Goal: Task Accomplishment & Management: Use online tool/utility

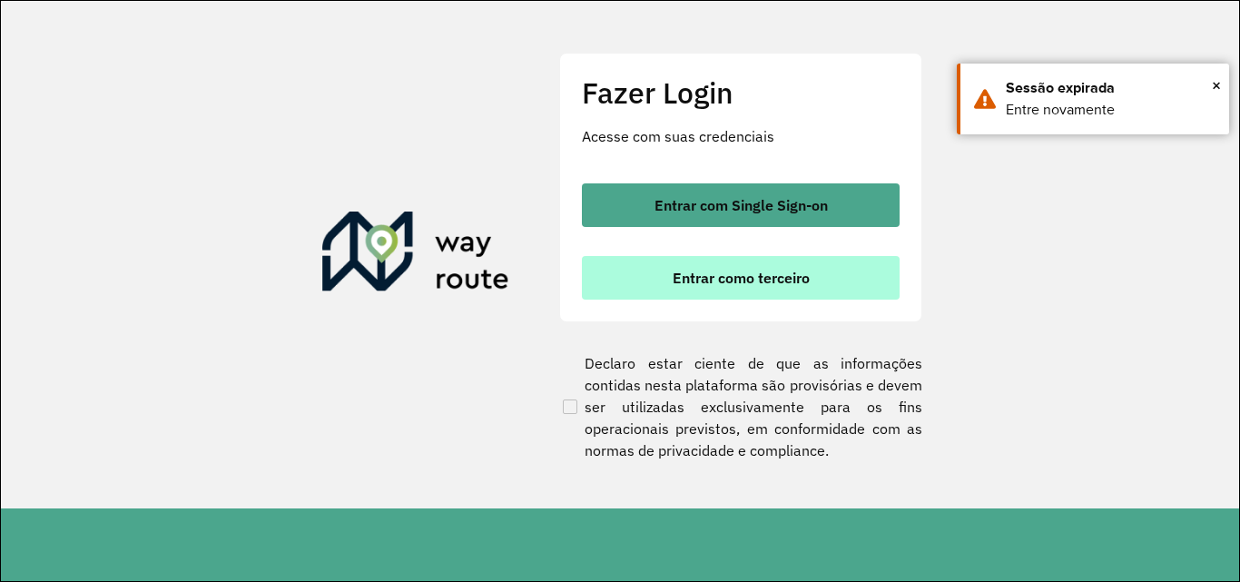
click at [687, 283] on font "Entrar como terceiro" at bounding box center [741, 278] width 137 height 18
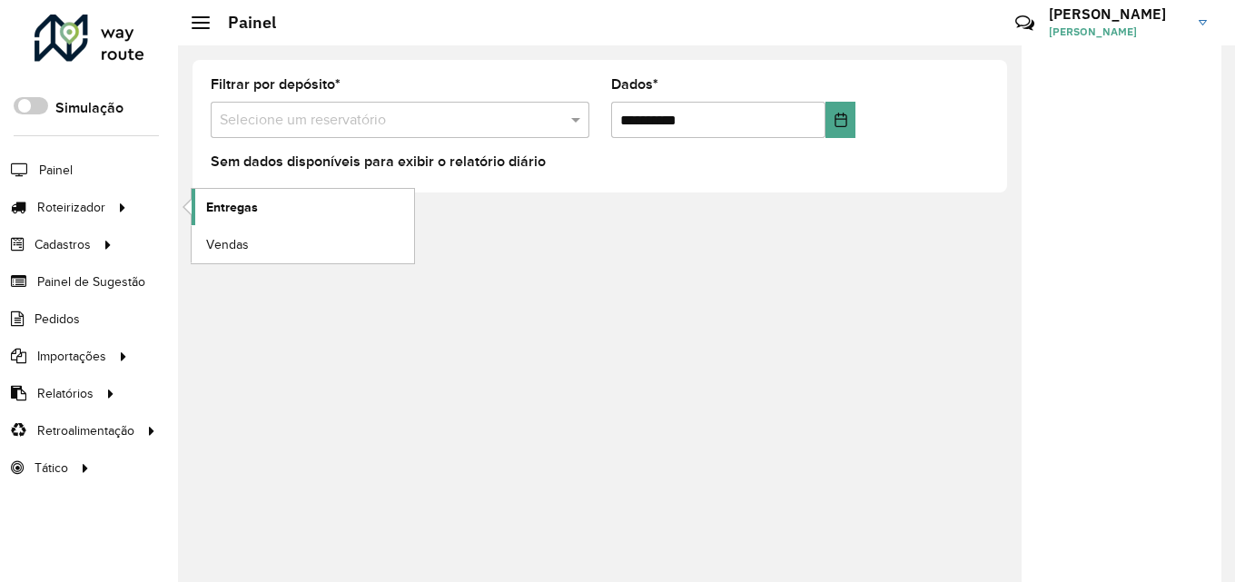
click at [241, 209] on font "Entregas" at bounding box center [232, 207] width 52 height 15
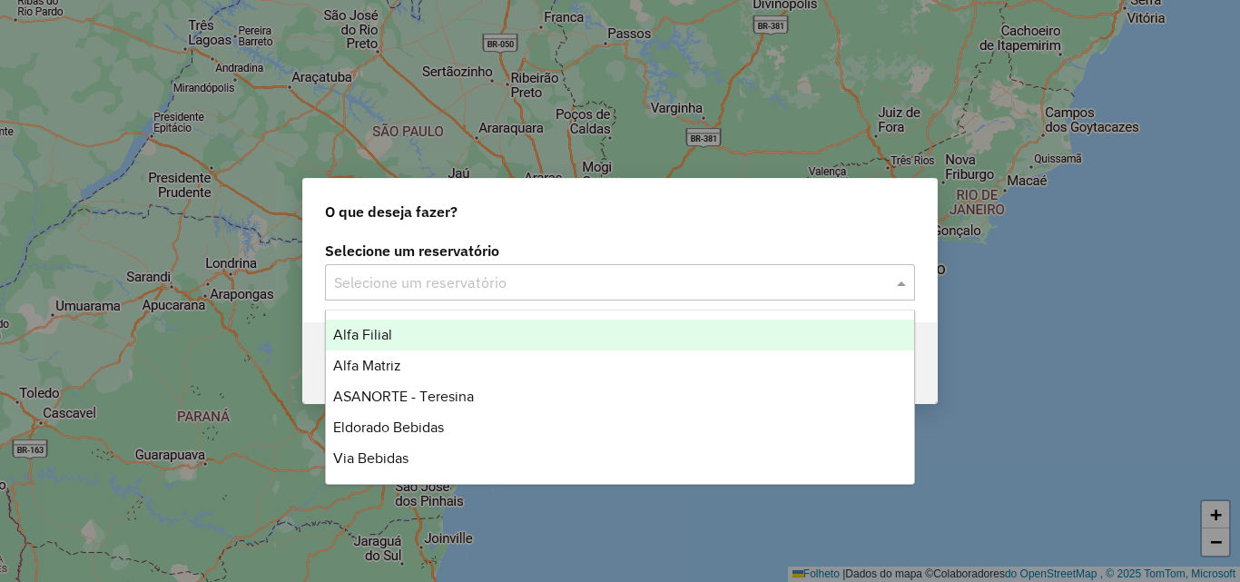
click at [421, 276] on input "text" at bounding box center [602, 283] width 536 height 22
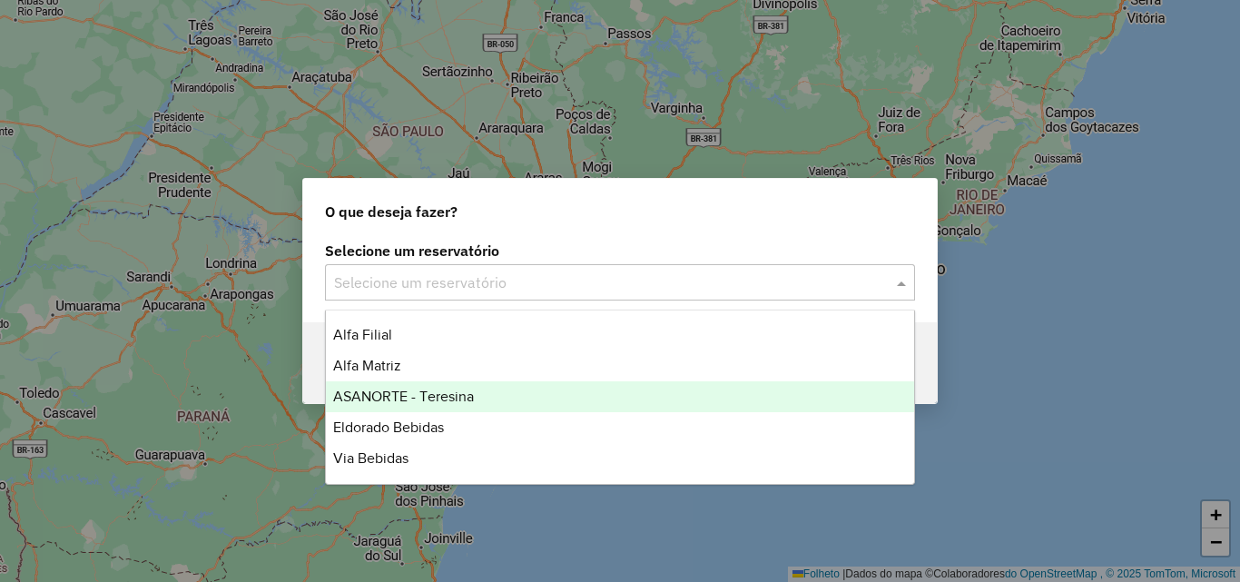
click at [426, 398] on font "ASANORTE - Teresina" at bounding box center [403, 396] width 141 height 15
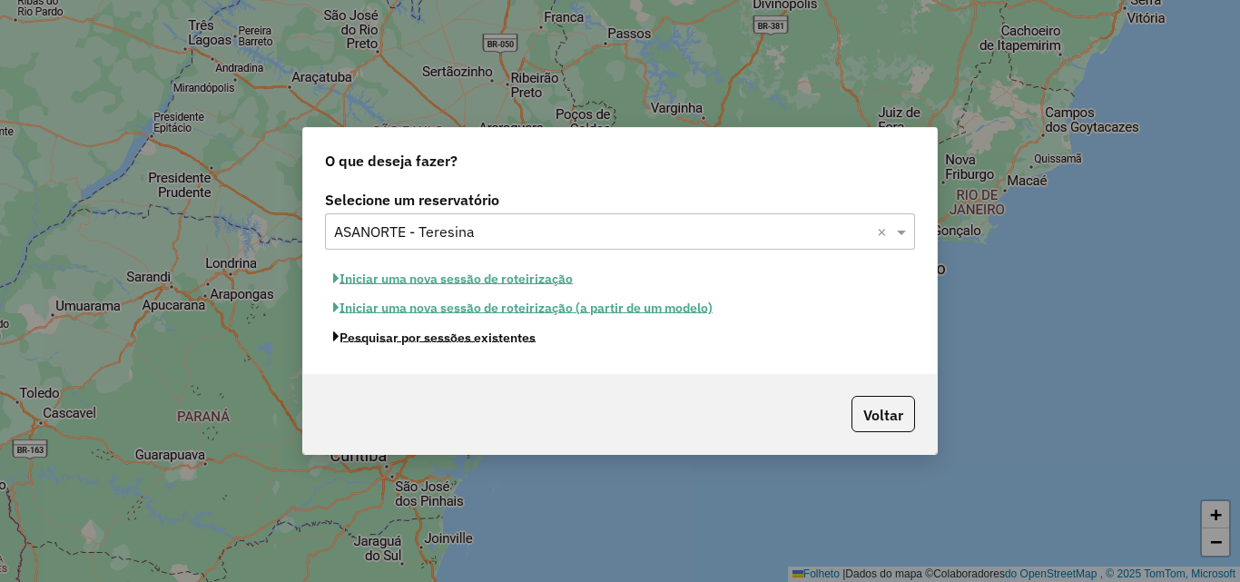
click at [450, 339] on font "Pesquisar por sessões existentes" at bounding box center [438, 338] width 196 height 16
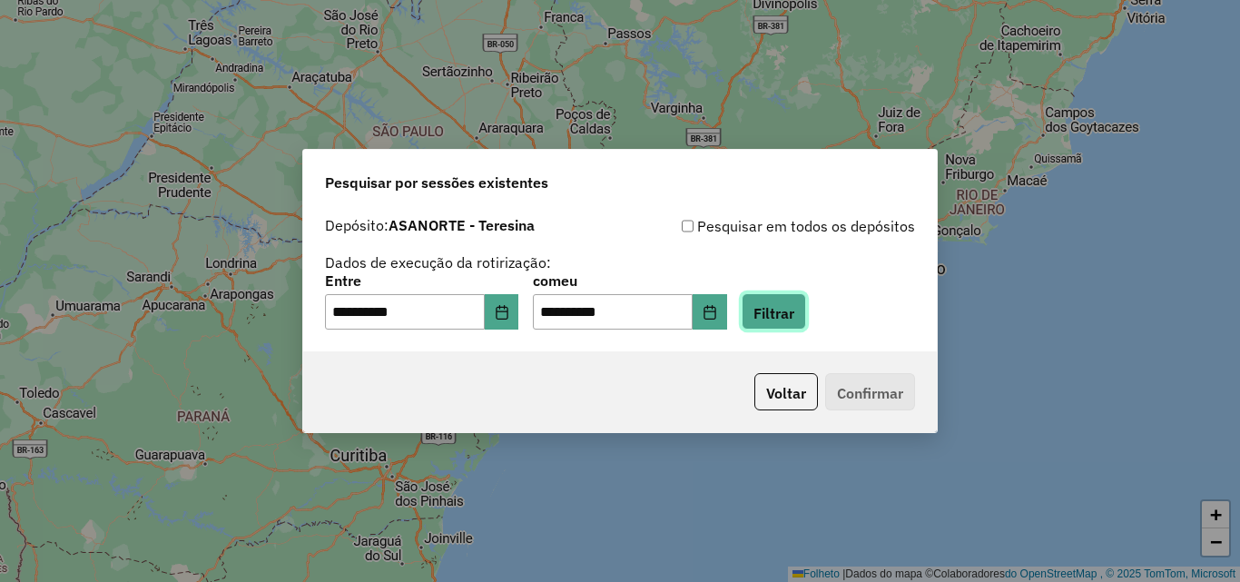
click at [791, 315] on font "Filtrar" at bounding box center [774, 312] width 41 height 18
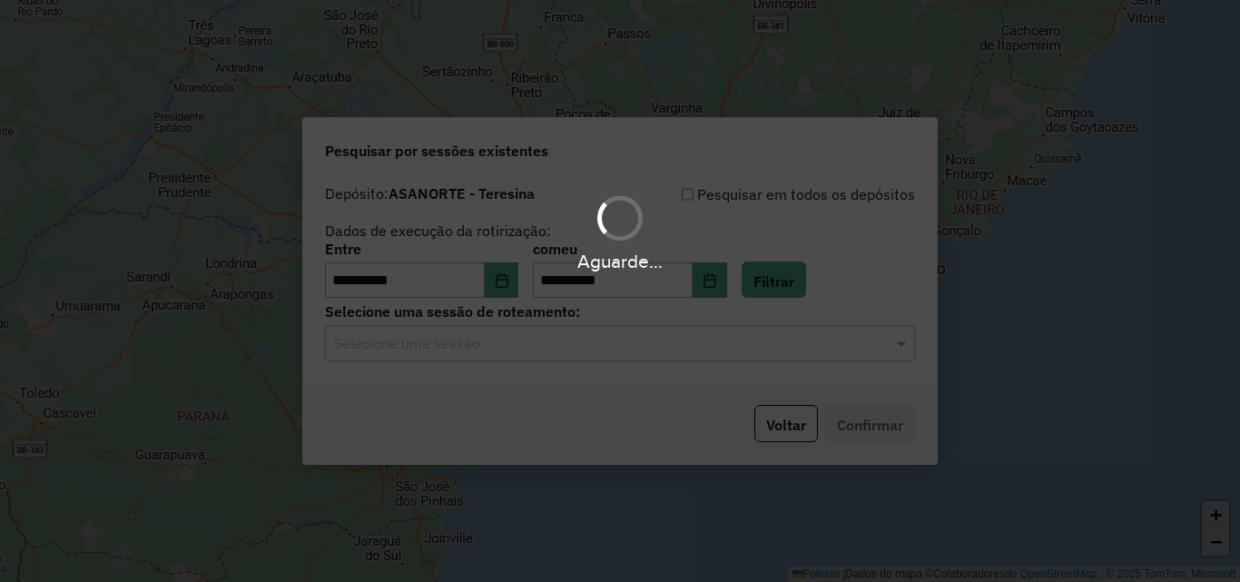
click at [593, 349] on input "text" at bounding box center [602, 344] width 536 height 22
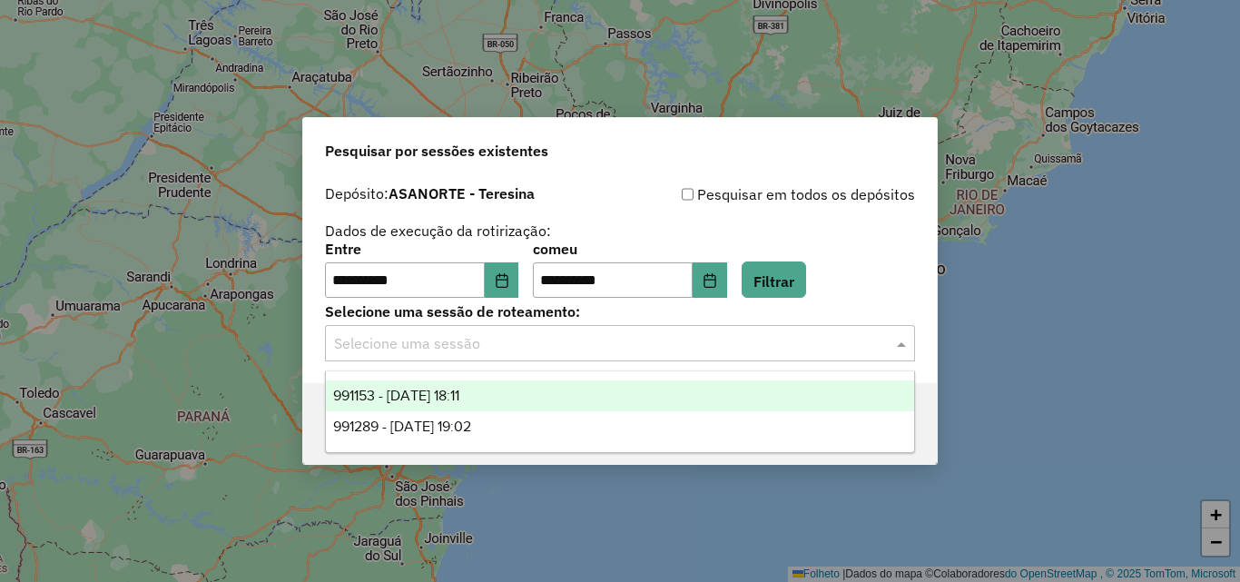
click at [593, 349] on input "text" at bounding box center [602, 344] width 536 height 22
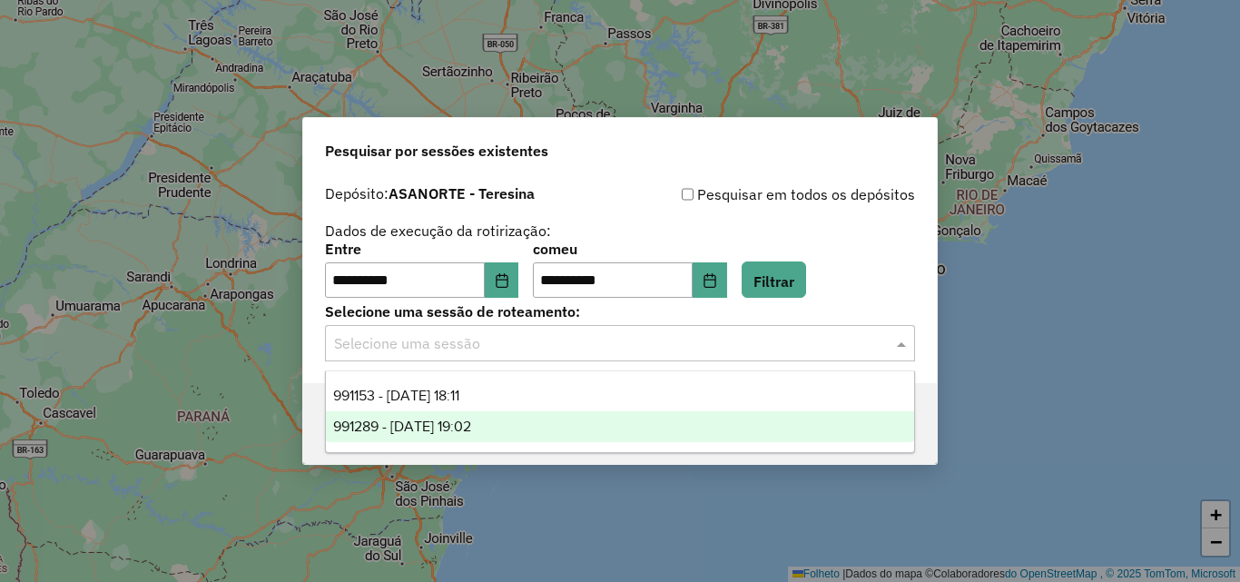
click at [454, 420] on font "991289 - 19/08/2025 19:02" at bounding box center [402, 426] width 138 height 15
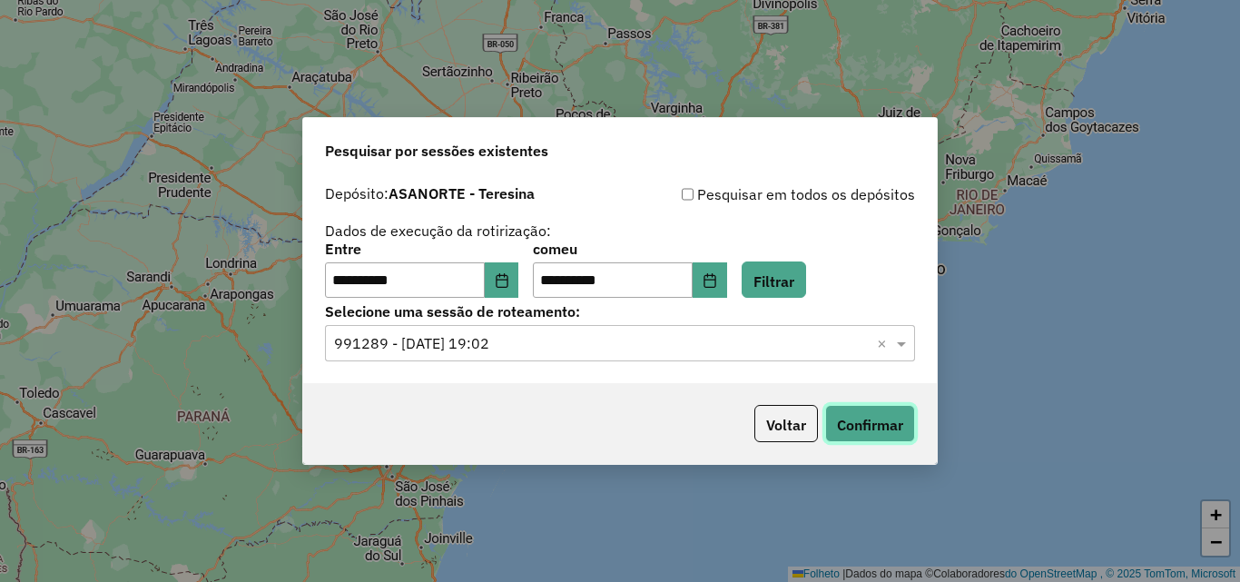
click at [873, 425] on font "Confirmar" at bounding box center [870, 425] width 66 height 18
click at [789, 287] on font "Filtrar" at bounding box center [774, 280] width 41 height 18
click at [509, 284] on icon "Escolha a data" at bounding box center [502, 280] width 15 height 15
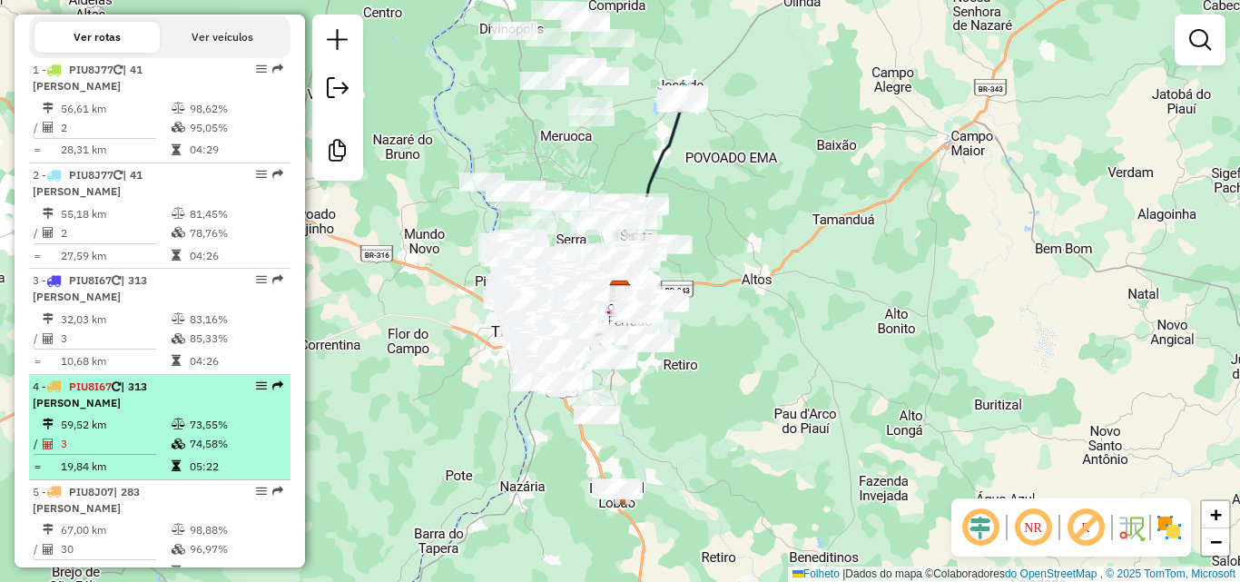
scroll to position [817, 0]
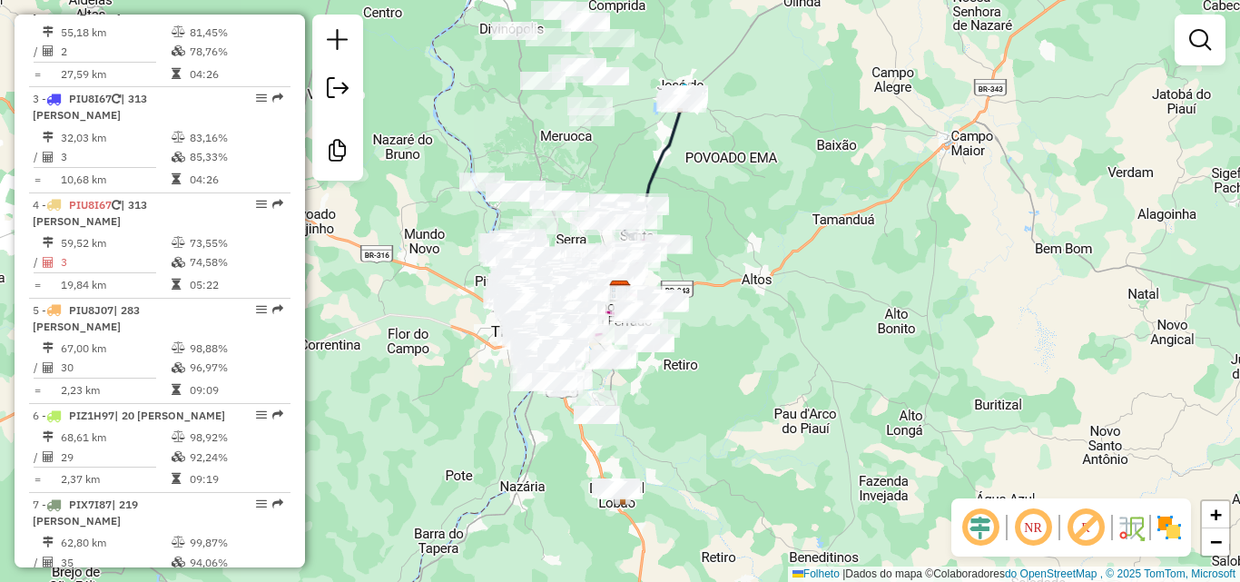
click at [1029, 526] on em at bounding box center [1033, 528] width 44 height 44
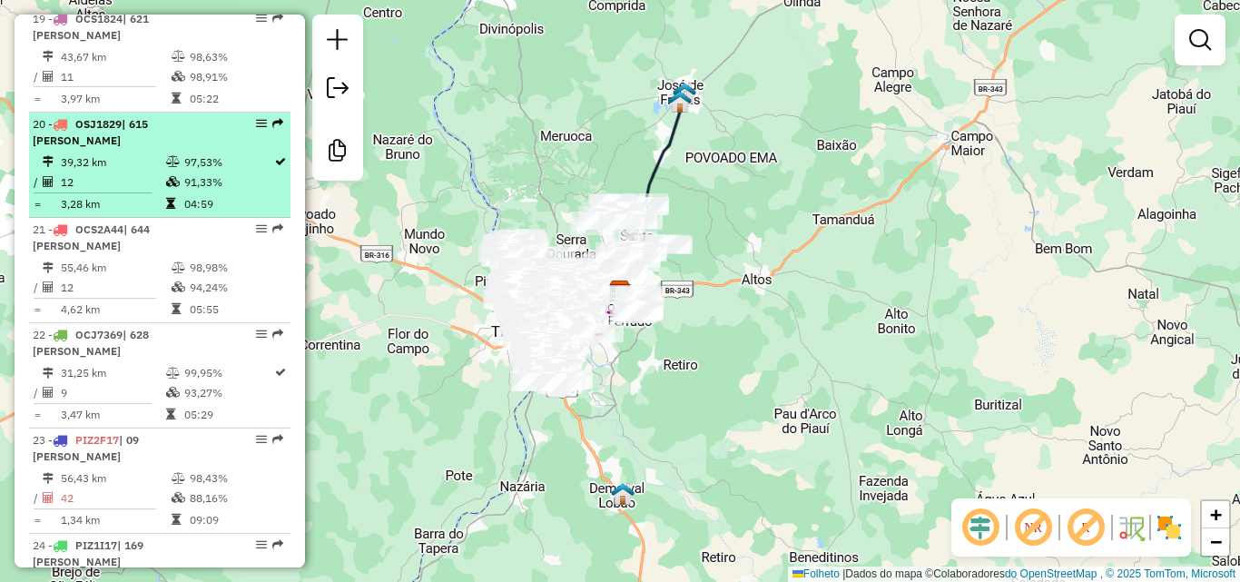
scroll to position [2542, 0]
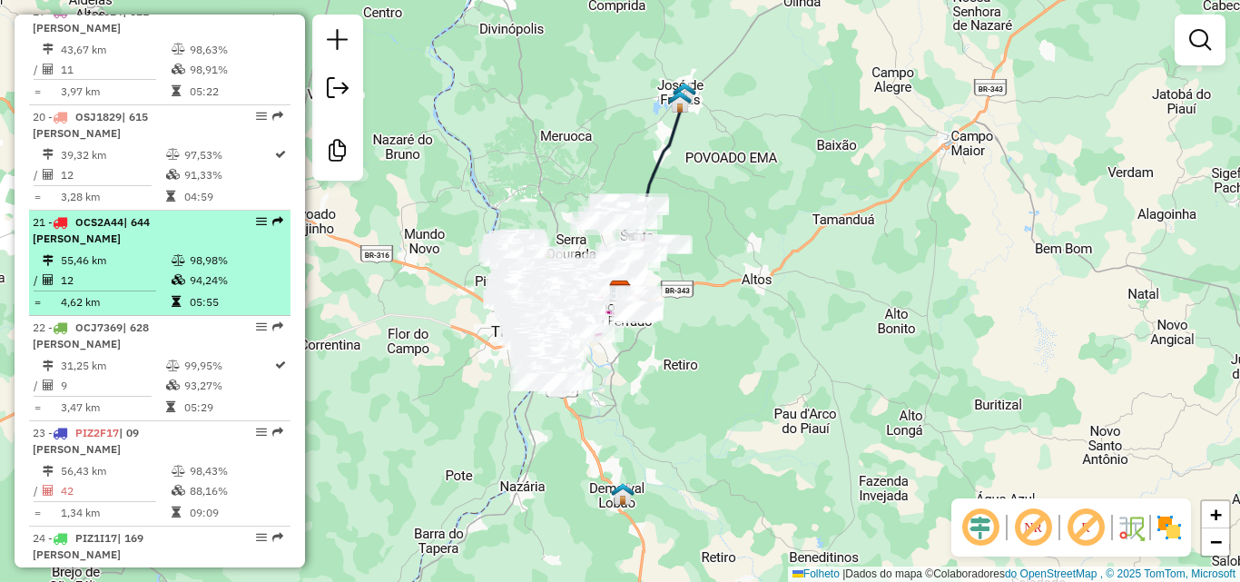
click at [132, 270] on td "55,46 km" at bounding box center [115, 260] width 111 height 19
select select "**********"
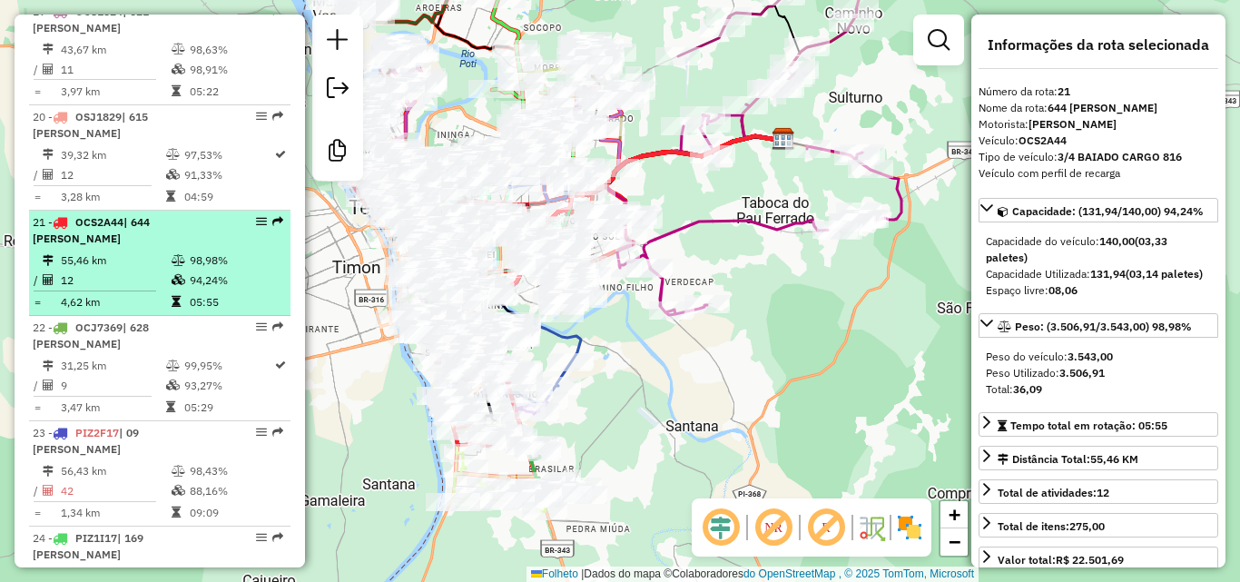
drag, startPoint x: 255, startPoint y: 302, endPoint x: 268, endPoint y: 295, distance: 14.6
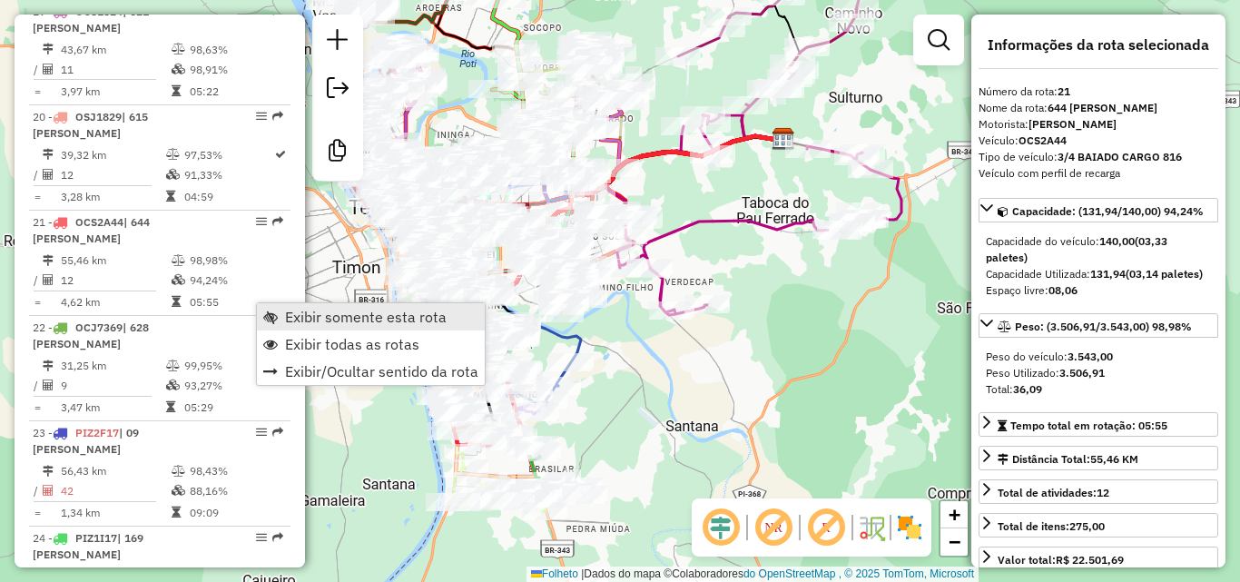
click at [310, 310] on span "Exibir somente esta rota" at bounding box center [366, 317] width 162 height 15
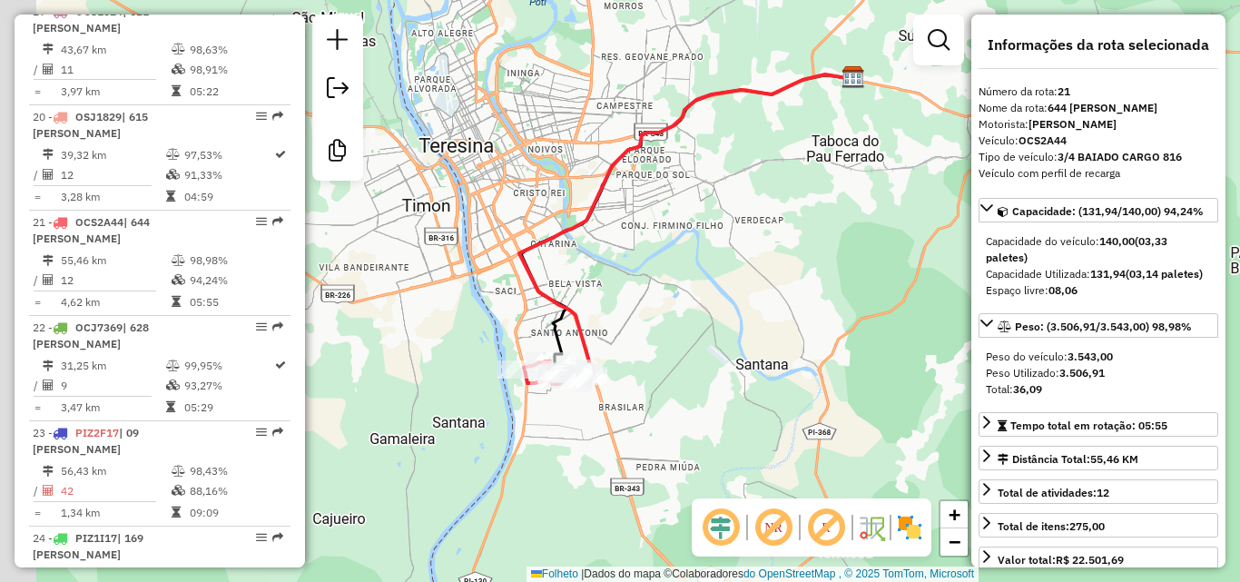
drag, startPoint x: 549, startPoint y: 375, endPoint x: 599, endPoint y: 328, distance: 68.7
click at [621, 311] on div "Janela de atendimento Grade de atendimento Capacidade Transportadoras Veículos …" at bounding box center [620, 291] width 1240 height 582
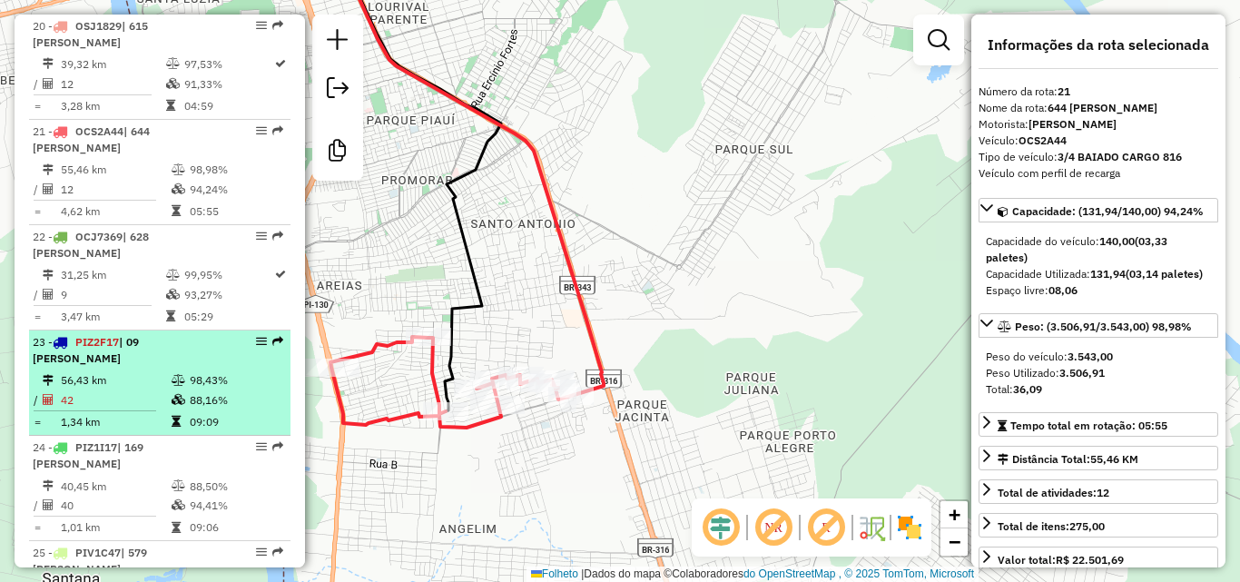
scroll to position [2724, 0]
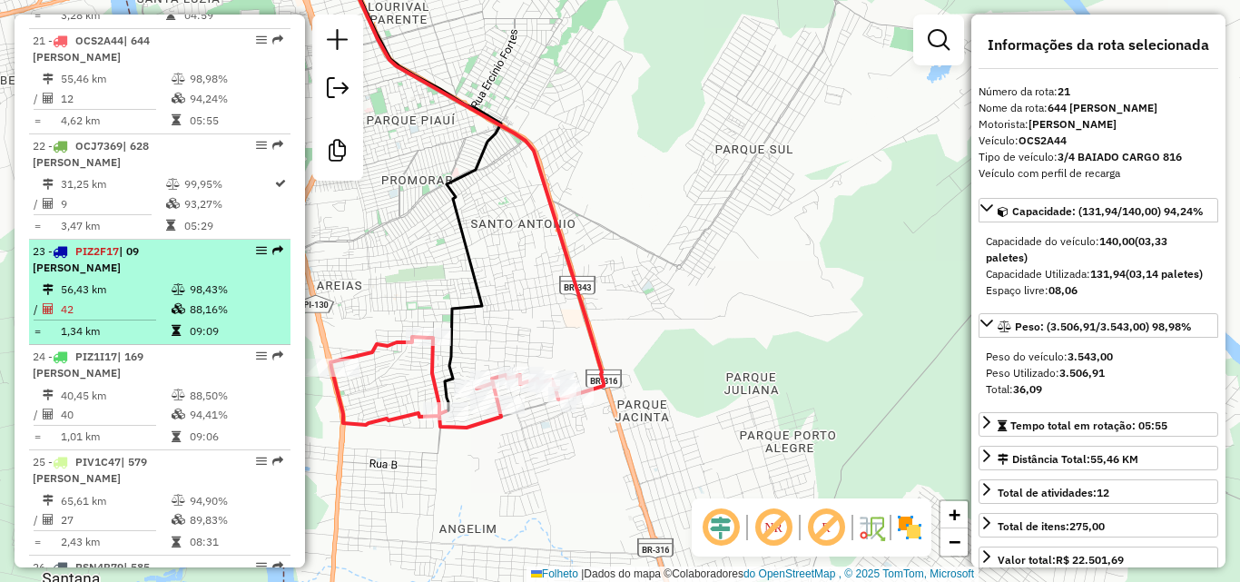
click at [125, 274] on font "| 09 [PERSON_NAME]" at bounding box center [86, 259] width 106 height 30
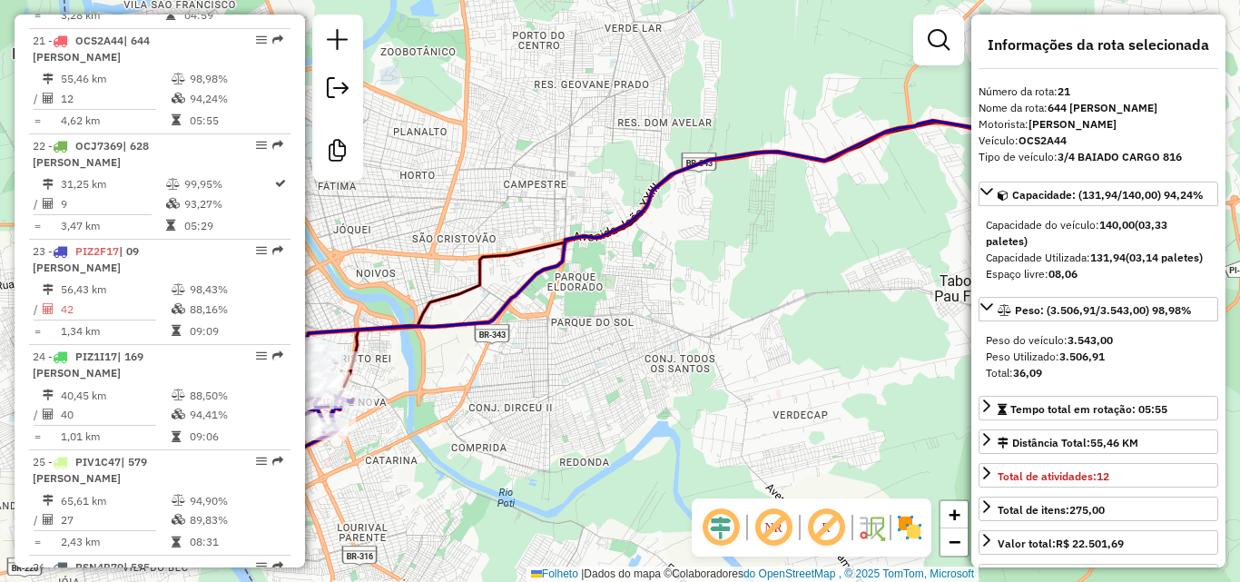
drag, startPoint x: 468, startPoint y: 269, endPoint x: 753, endPoint y: 189, distance: 296.1
click at [754, 189] on div "Janela de atendimento Grade de atendimento Capacidade Transportadoras Veículos …" at bounding box center [620, 291] width 1240 height 582
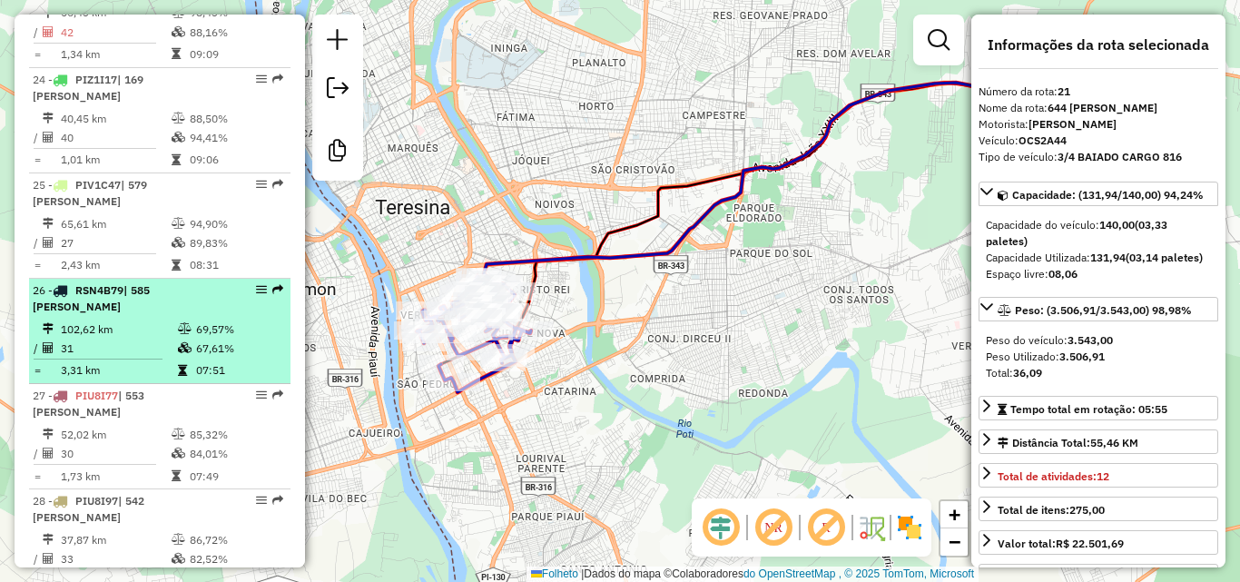
scroll to position [3087, 0]
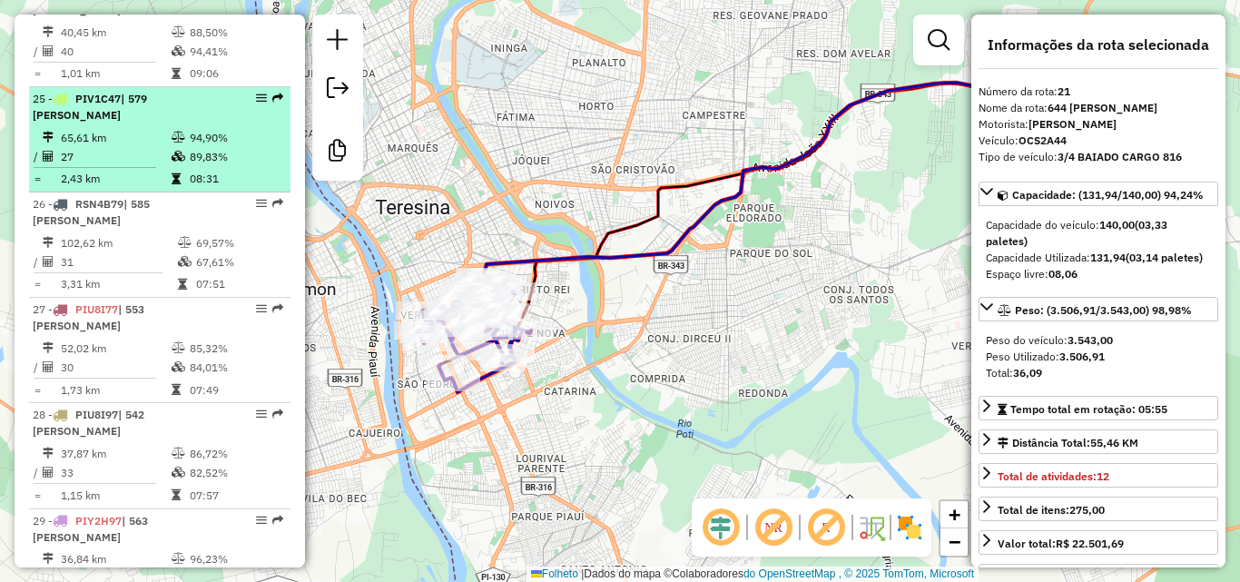
click at [138, 146] on td "65,61 km" at bounding box center [115, 136] width 111 height 19
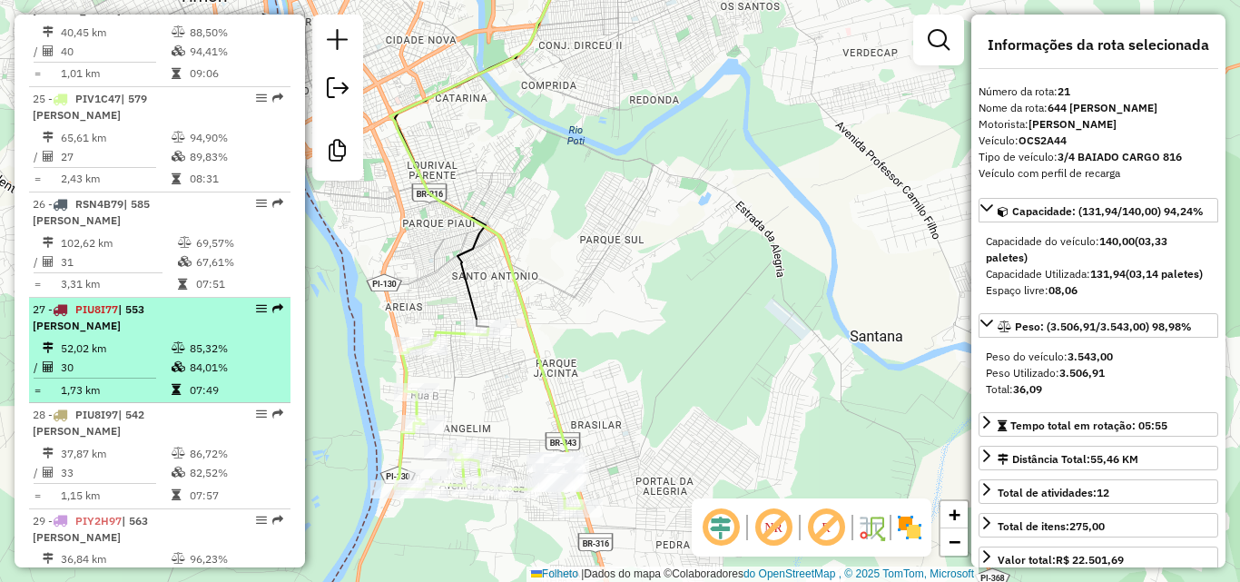
click at [82, 355] on font "52,02 km" at bounding box center [83, 348] width 45 height 14
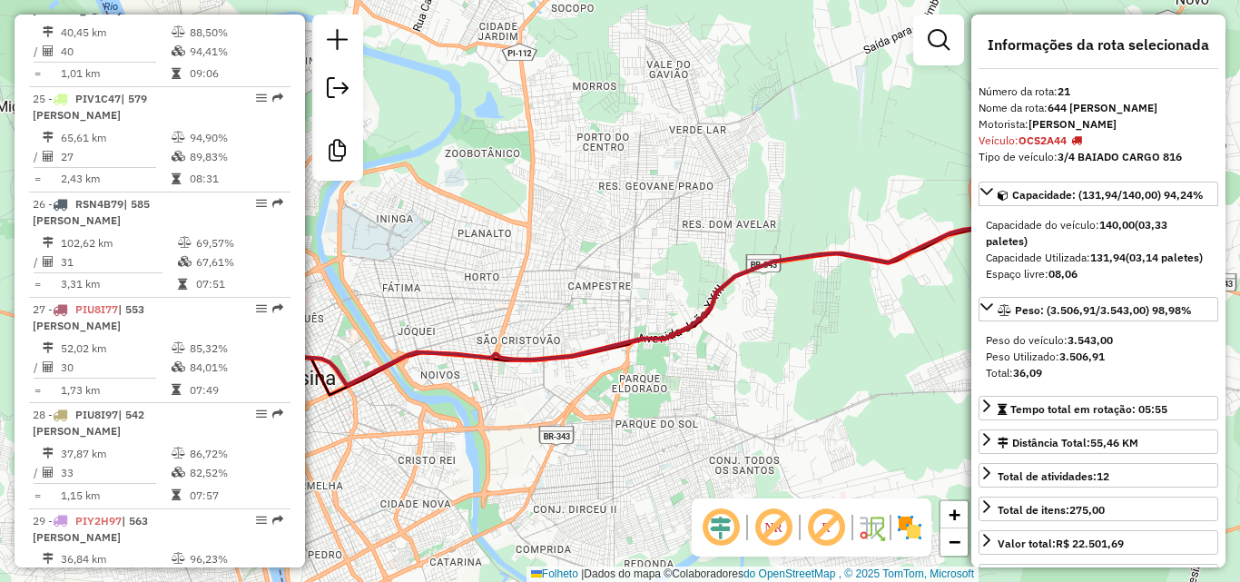
click at [703, 355] on div "Janela de atendimento Grade de atendimento Capacidade Transportadoras Veículos …" at bounding box center [620, 291] width 1240 height 582
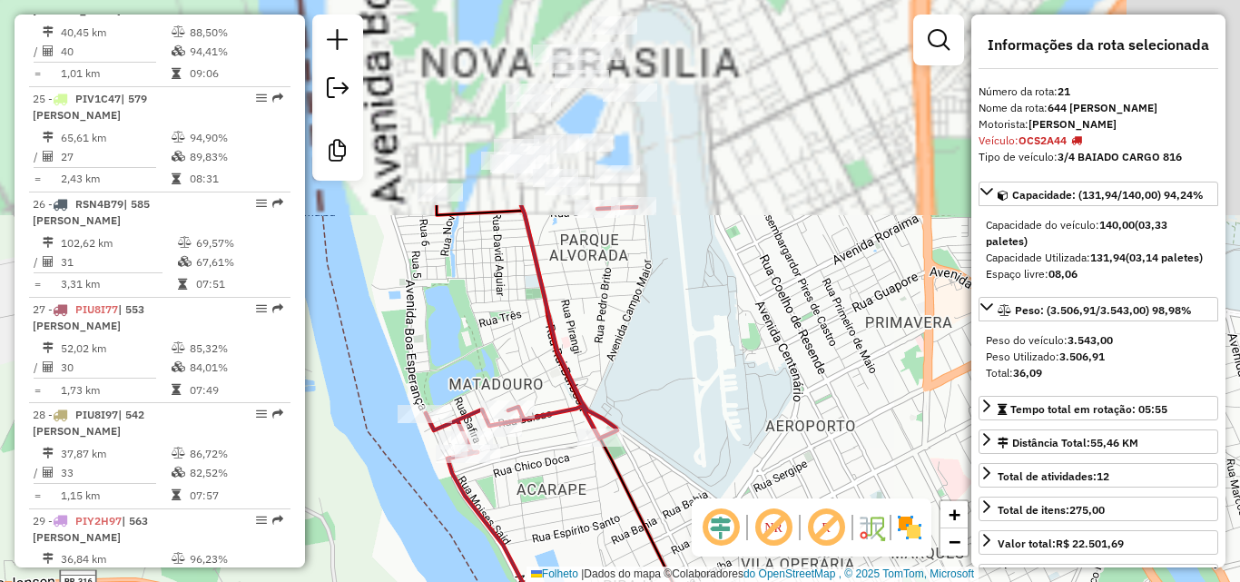
drag, startPoint x: 547, startPoint y: 181, endPoint x: 665, endPoint y: 374, distance: 226.6
click at [665, 374] on div "Janela de atendimento Grade de atendimento Capacidade Transportadoras Veículos …" at bounding box center [620, 291] width 1240 height 582
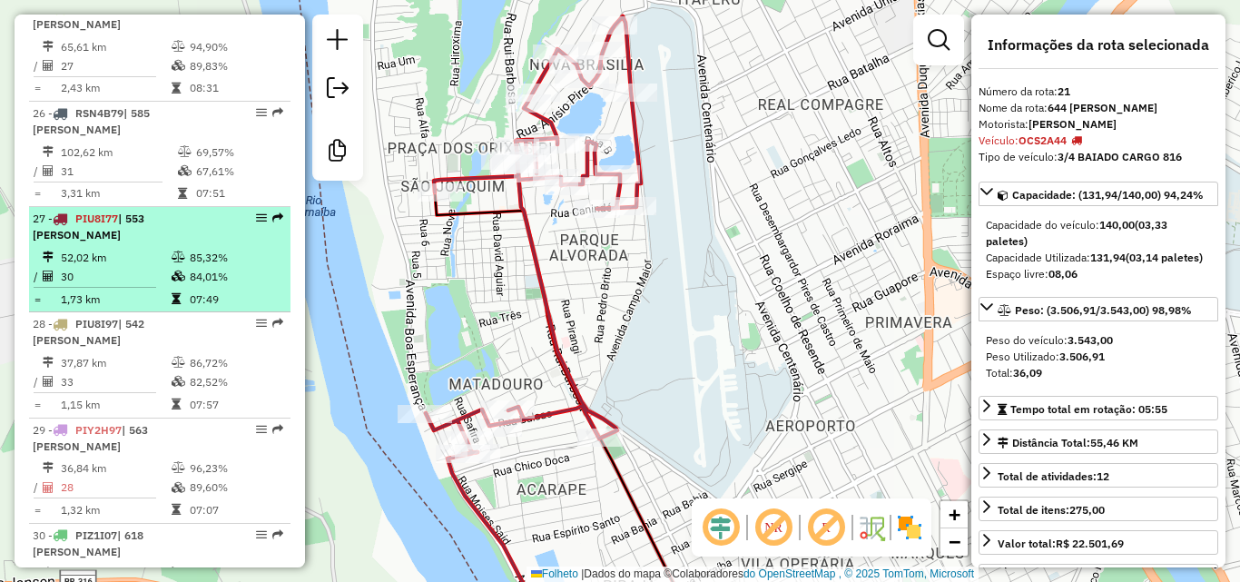
scroll to position [3268, 0]
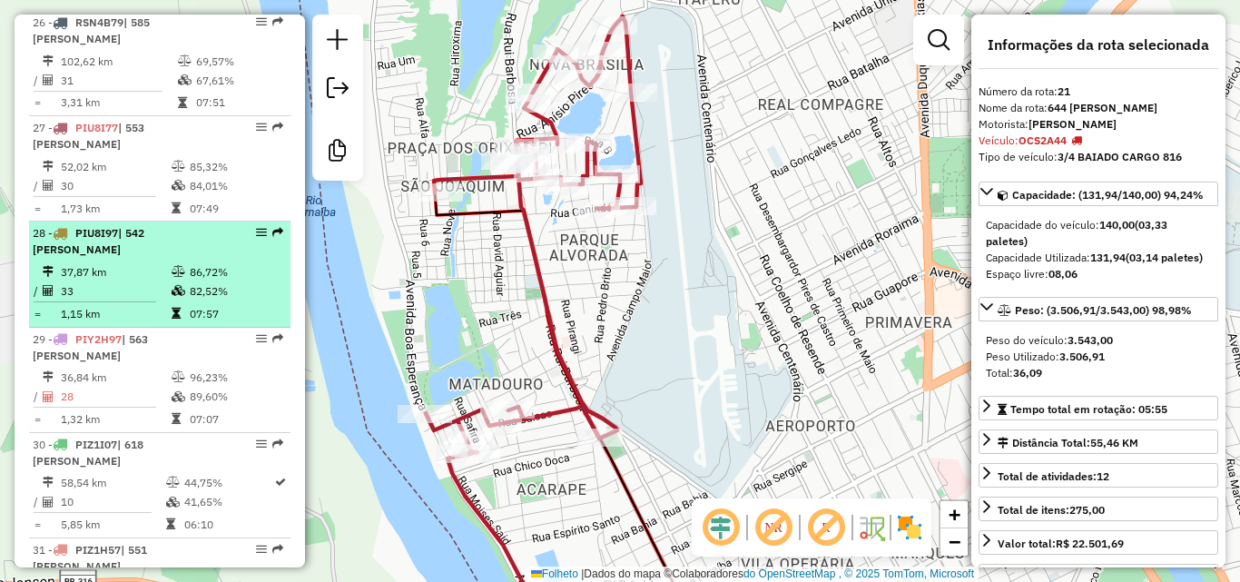
click at [128, 301] on td "33" at bounding box center [115, 290] width 111 height 19
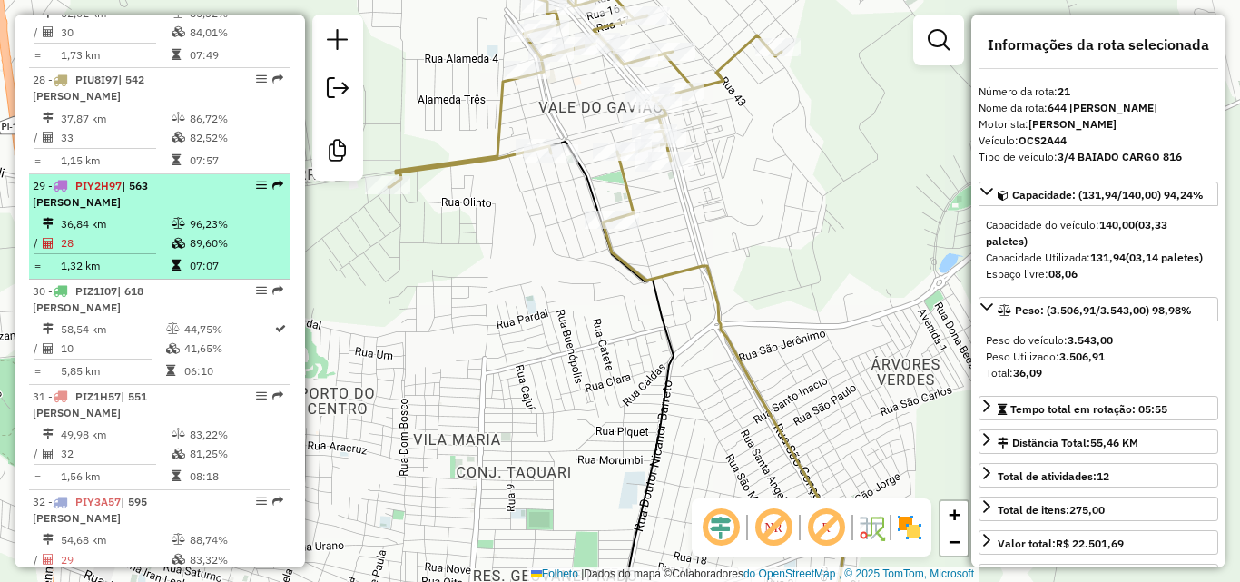
scroll to position [3450, 0]
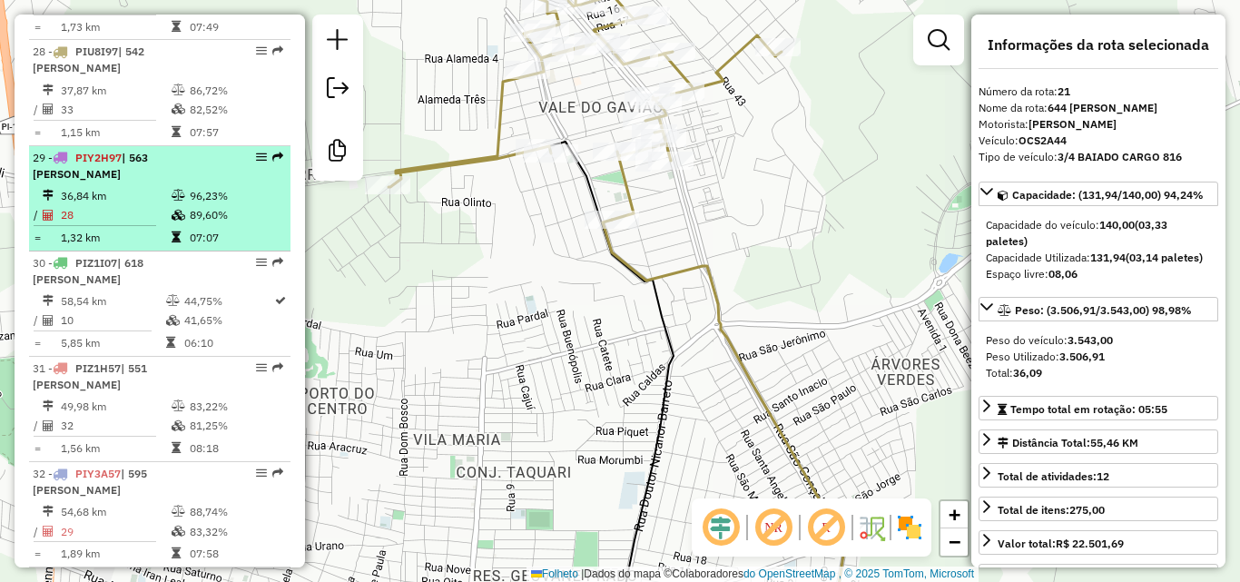
click at [106, 202] on font "36,84 km" at bounding box center [83, 196] width 45 height 14
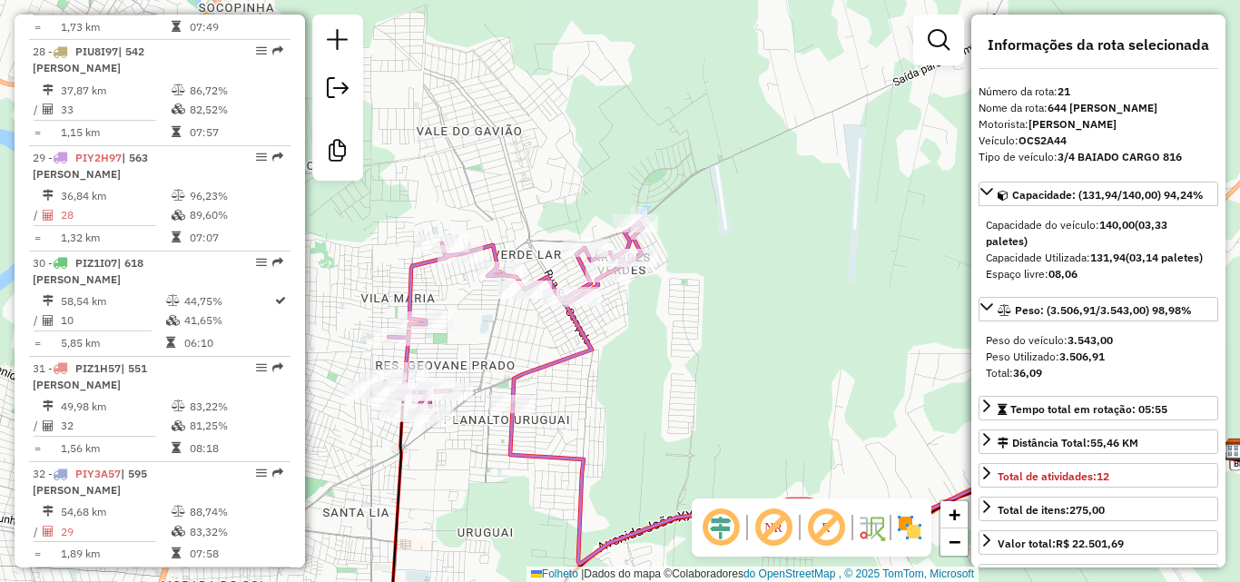
drag, startPoint x: 439, startPoint y: 300, endPoint x: 556, endPoint y: 362, distance: 132.8
click at [606, 452] on div "Janela de atendimento Grade de atendimento Capacidade Transportadoras Veículos …" at bounding box center [620, 291] width 1240 height 582
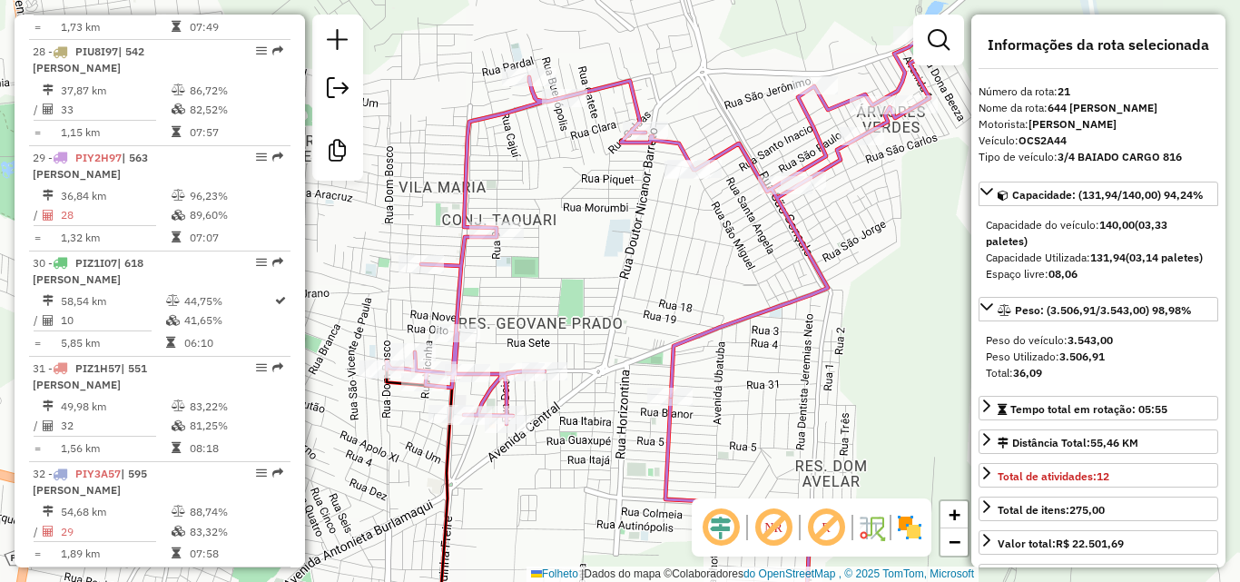
drag, startPoint x: 419, startPoint y: 329, endPoint x: 609, endPoint y: 290, distance: 194.6
click at [609, 290] on div "Janela de atendimento Grade de atendimento Capacidade Transportadoras Veículos …" at bounding box center [620, 291] width 1240 height 582
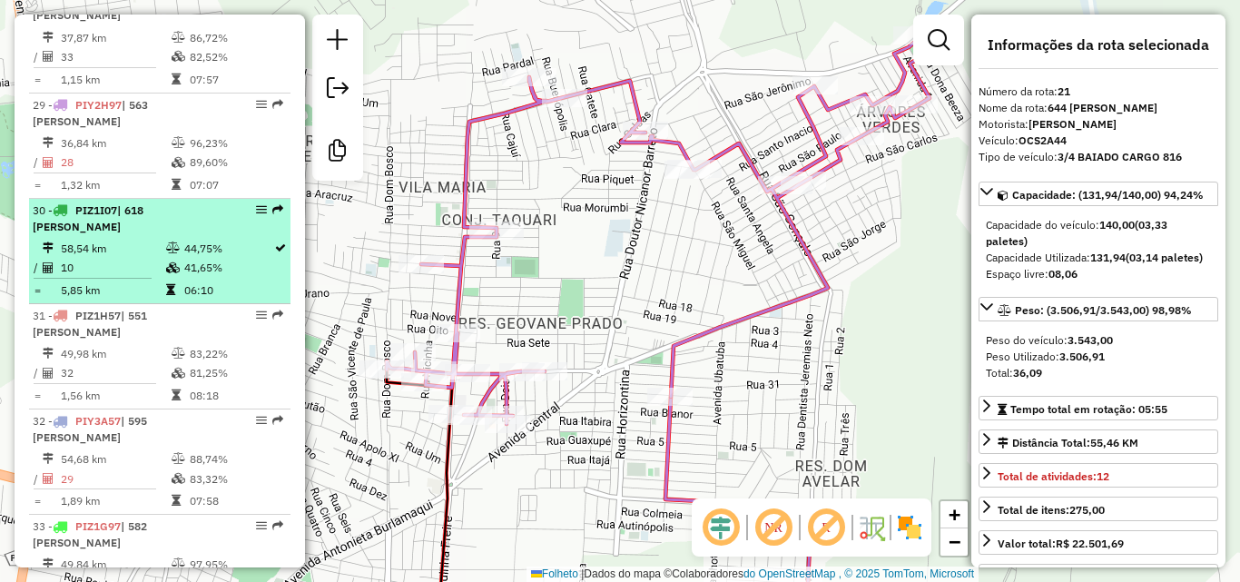
scroll to position [3541, 0]
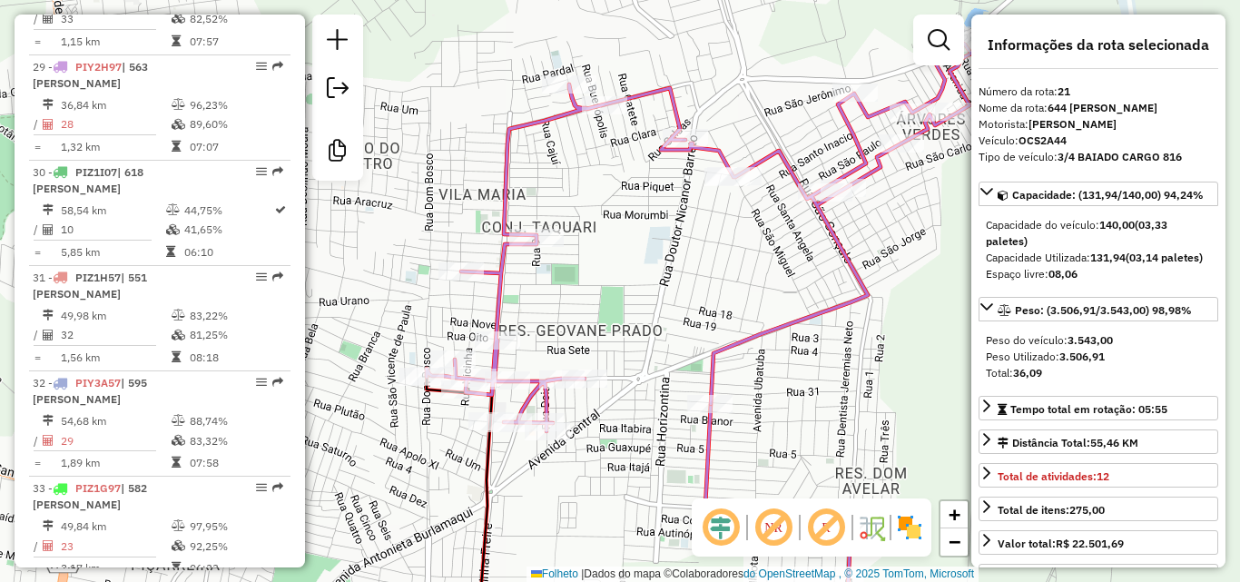
drag, startPoint x: 571, startPoint y: 283, endPoint x: 611, endPoint y: 291, distance: 40.6
click at [611, 291] on div "Janela de atendimento Grade de atendimento Capacidade Transportadoras Veículos …" at bounding box center [620, 291] width 1240 height 582
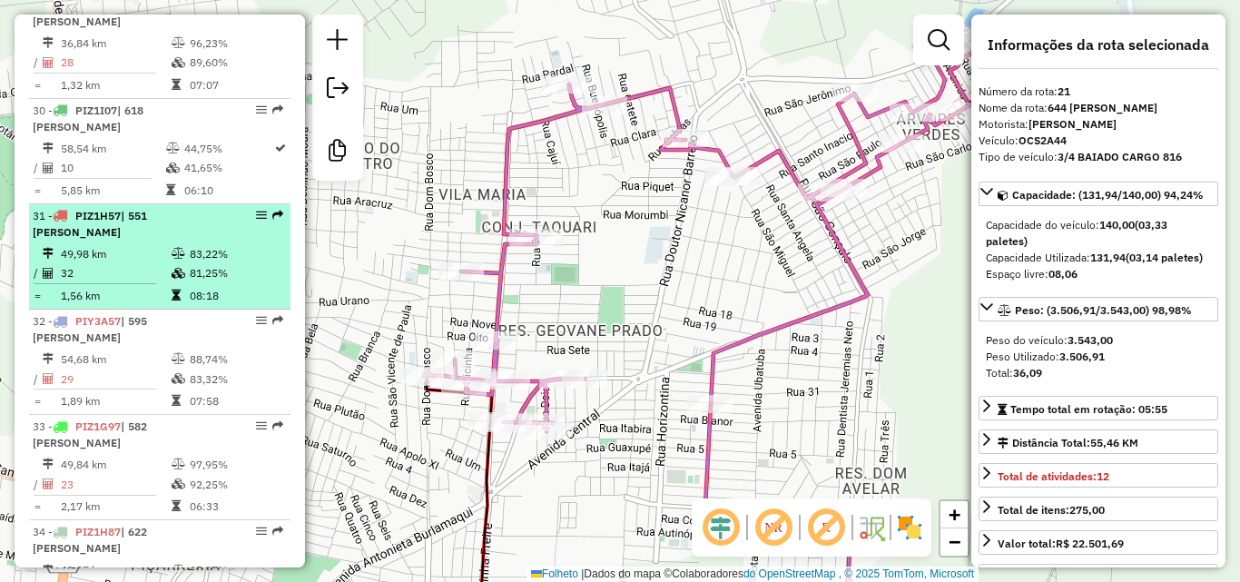
scroll to position [3632, 0]
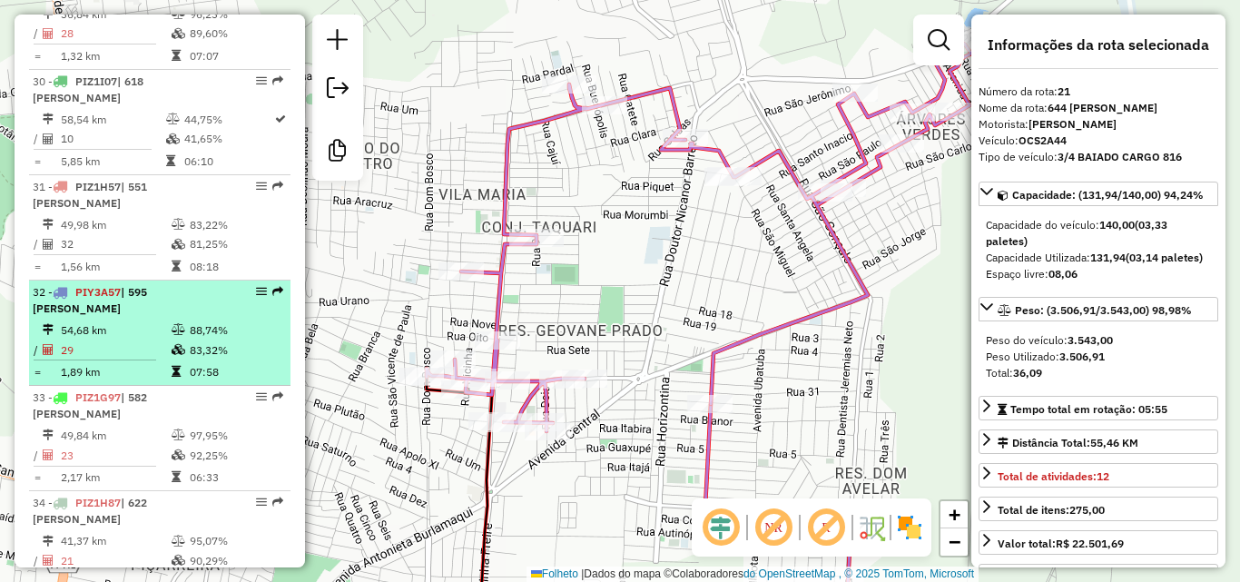
click at [138, 340] on td "54,68 km" at bounding box center [115, 329] width 111 height 19
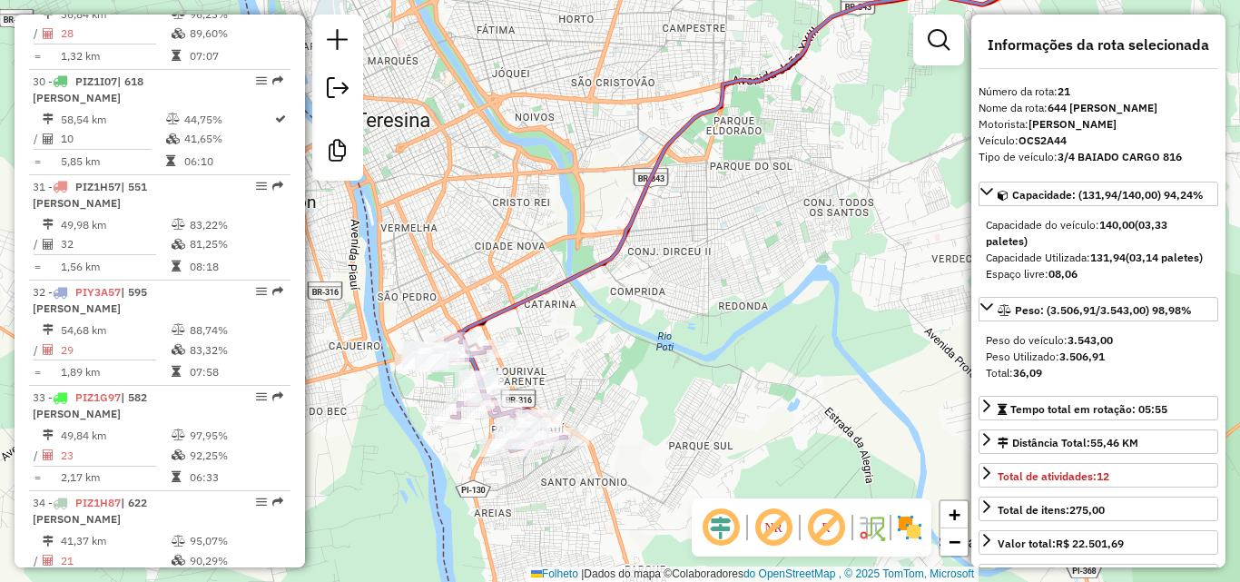
drag, startPoint x: 669, startPoint y: 350, endPoint x: 655, endPoint y: 355, distance: 14.4
click at [670, 350] on div "Janela de atendimento Grade de atendimento Capacidade Transportadoras Veículos …" at bounding box center [620, 291] width 1240 height 582
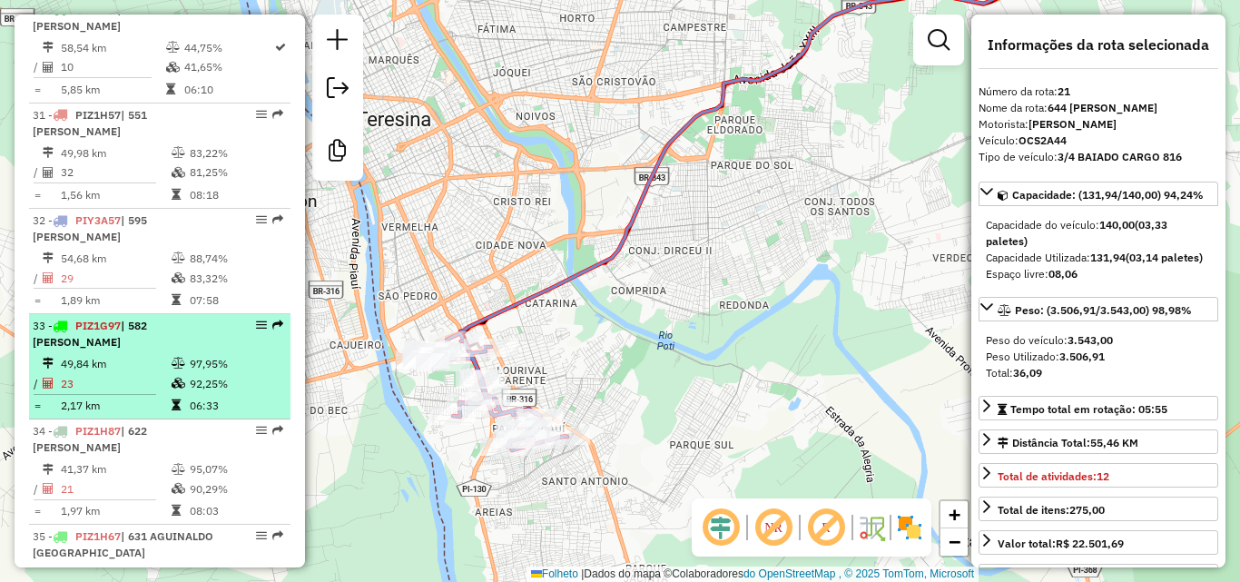
scroll to position [3813, 0]
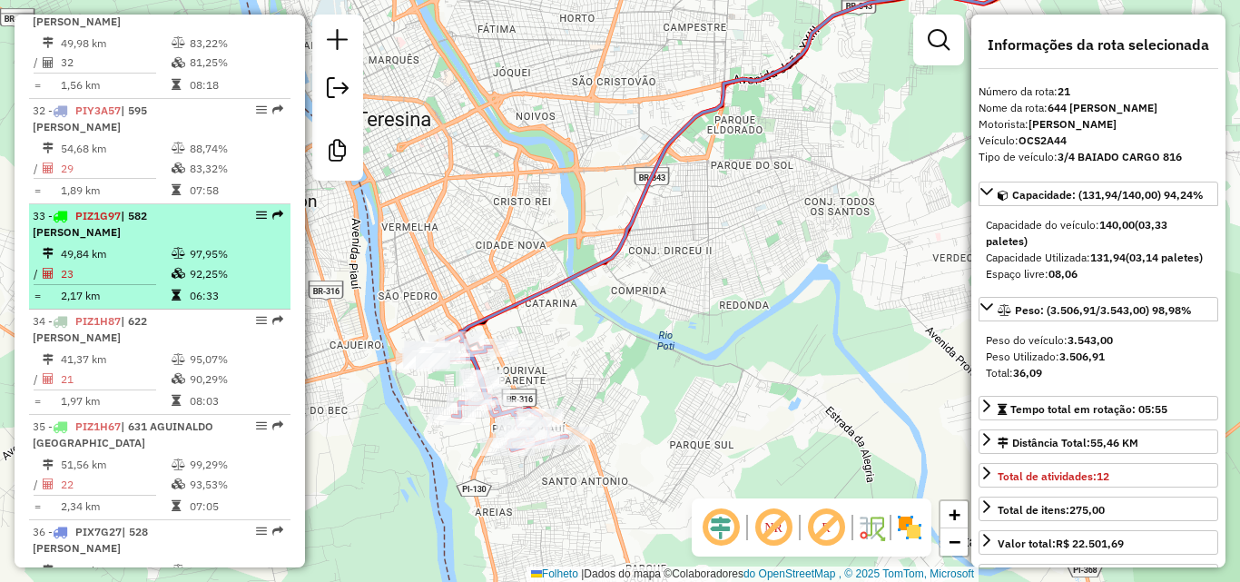
click at [131, 282] on td "23" at bounding box center [115, 272] width 111 height 19
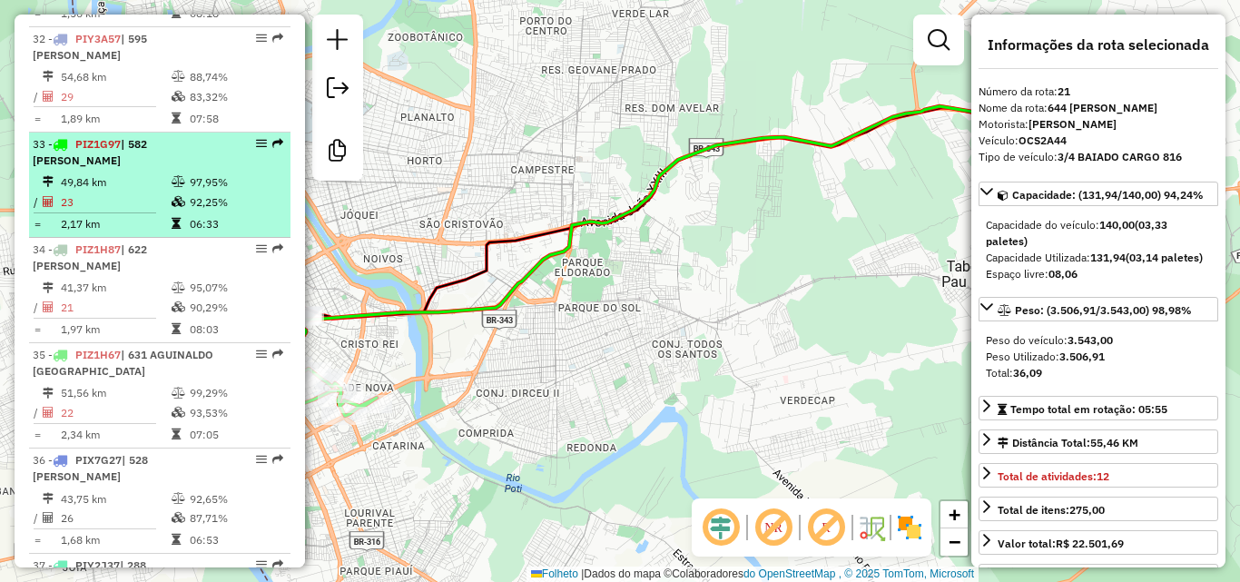
scroll to position [3904, 0]
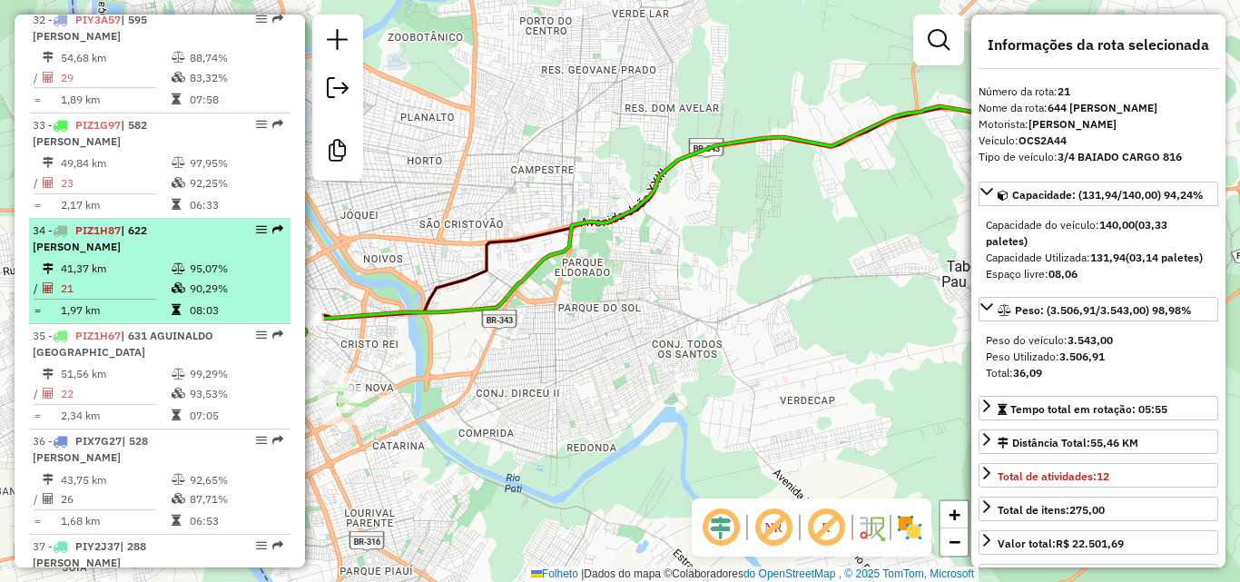
click at [133, 278] on td "41,37 km" at bounding box center [115, 268] width 111 height 19
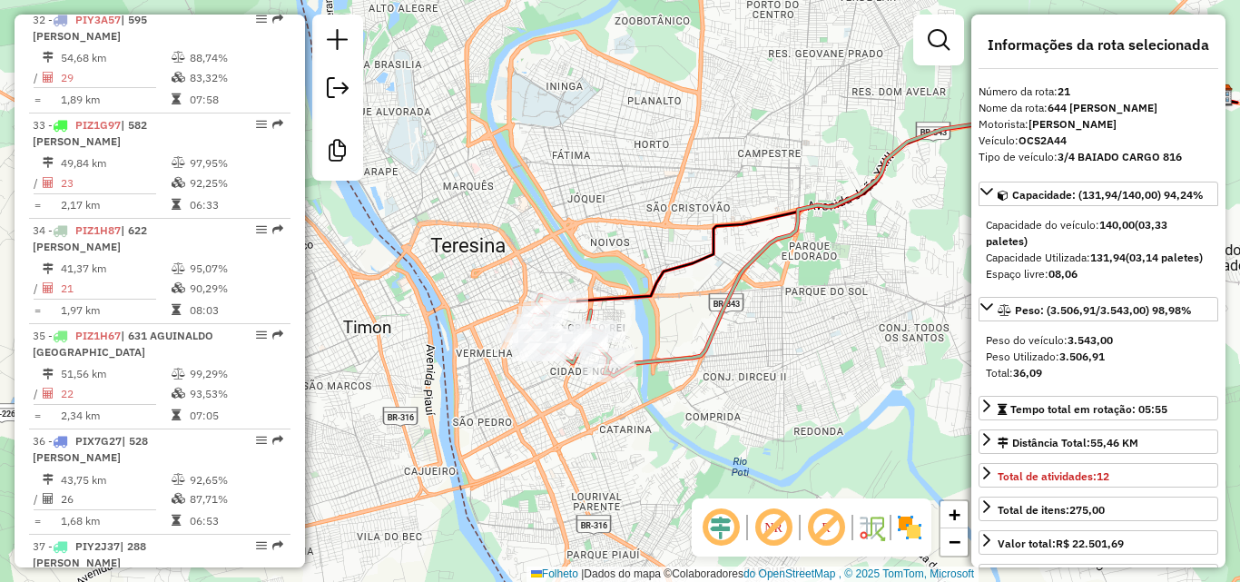
drag, startPoint x: 521, startPoint y: 341, endPoint x: 701, endPoint y: 299, distance: 184.8
click at [701, 299] on div "Janela de atendimento Grade de atendimento Capacidade Transportadoras Veículos …" at bounding box center [620, 291] width 1240 height 582
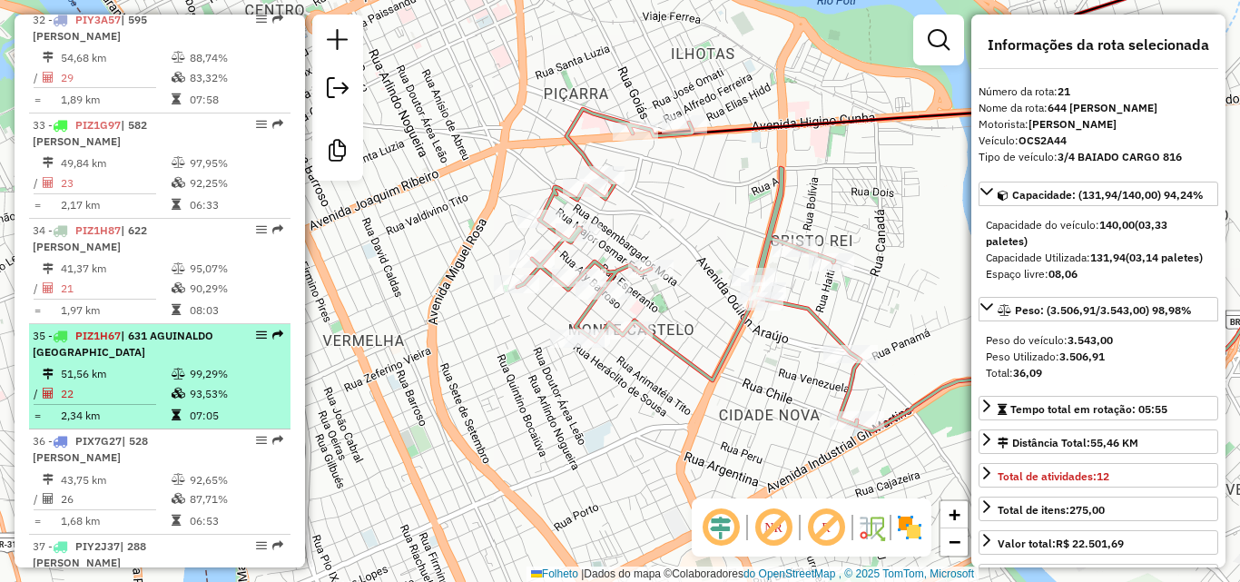
click at [135, 360] on div "35 - PIZ1H67 | [GEOGRAPHIC_DATA]" at bounding box center [129, 344] width 192 height 33
